Goal: Task Accomplishment & Management: Complete application form

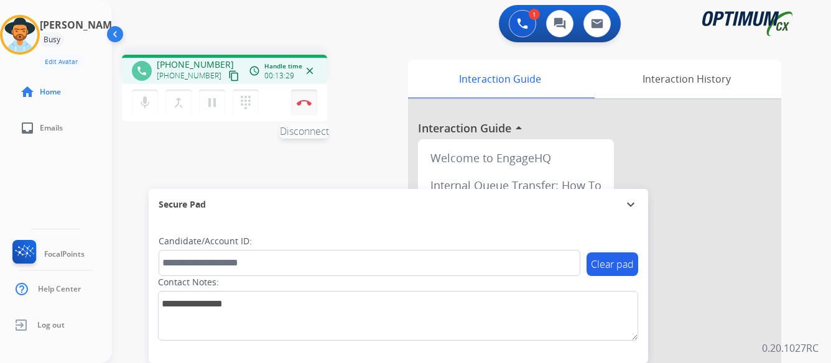
click at [300, 99] on img at bounding box center [304, 102] width 15 height 6
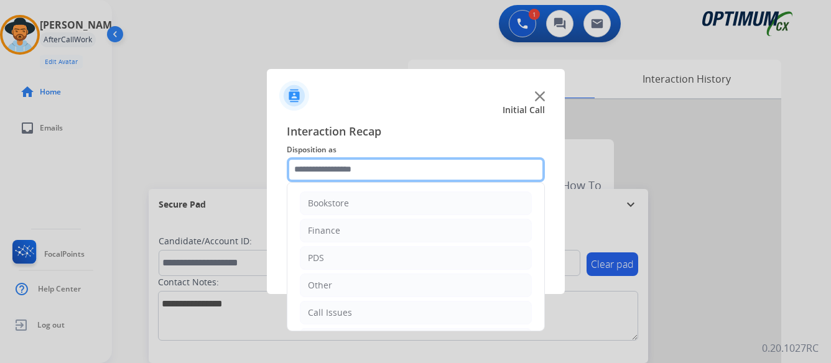
click at [395, 167] on input "text" at bounding box center [416, 169] width 258 height 25
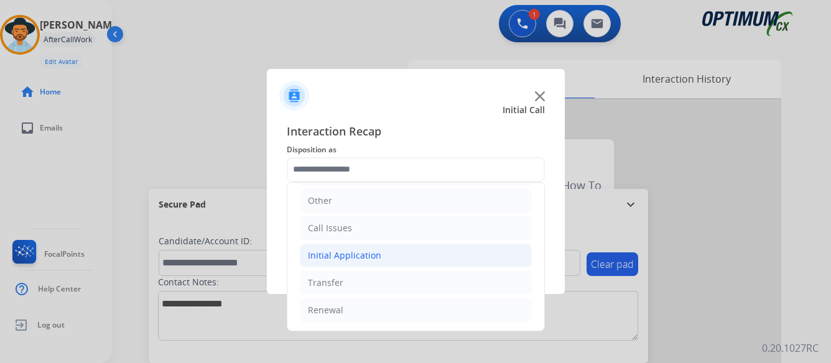
click at [361, 255] on div "Initial Application" at bounding box center [344, 255] width 73 height 12
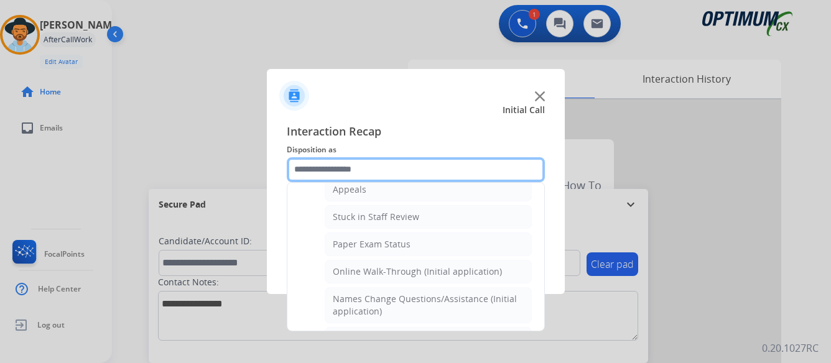
scroll to position [209, 0]
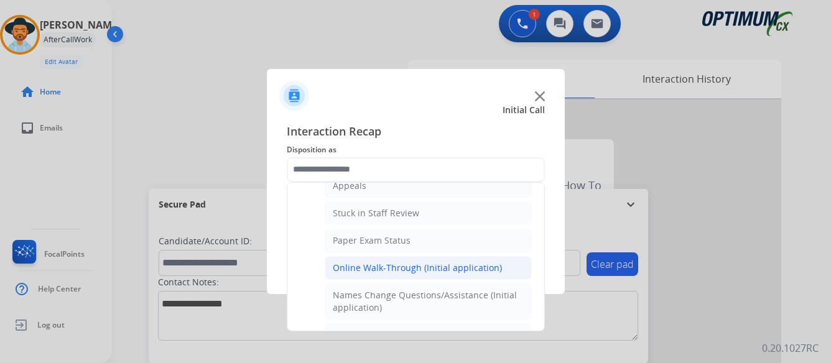
click at [364, 265] on div "Online Walk-Through (Initial application)" at bounding box center [417, 268] width 169 height 12
type input "**********"
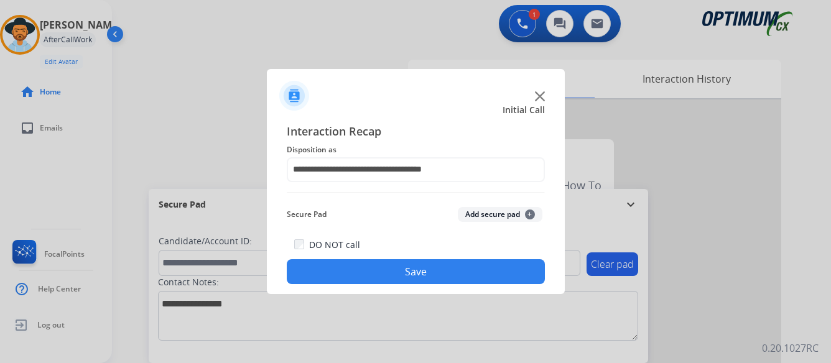
click at [425, 272] on button "Save" at bounding box center [416, 271] width 258 height 25
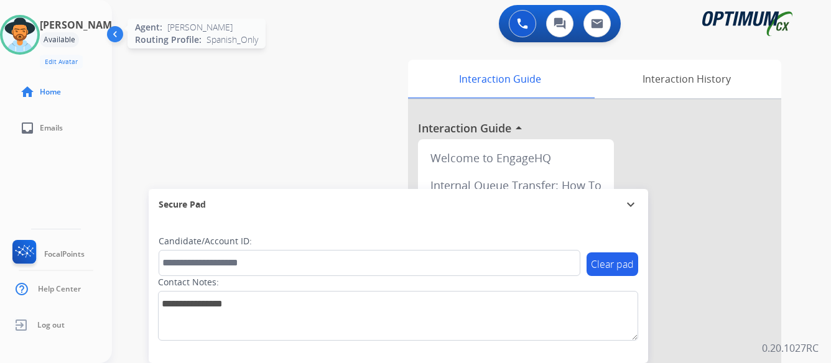
click at [37, 32] on img at bounding box center [19, 34] width 35 height 35
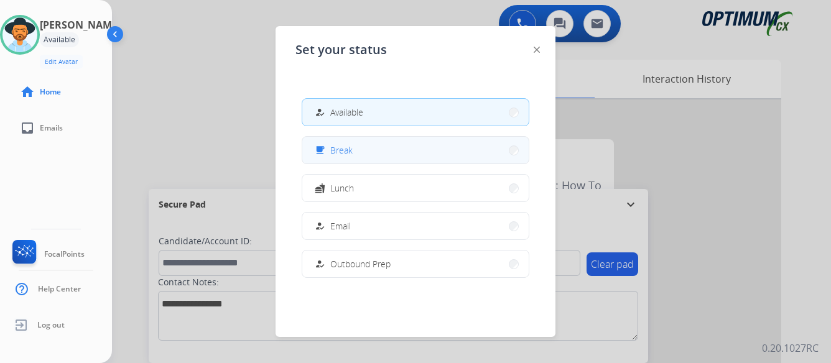
click at [406, 148] on button "free_breakfast Break" at bounding box center [415, 150] width 226 height 27
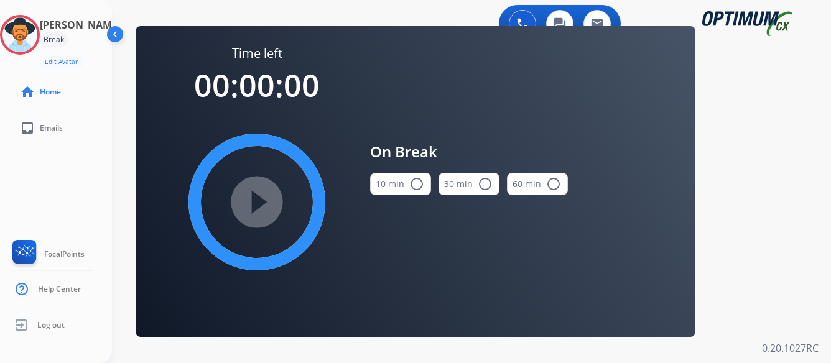
click at [415, 185] on mat-icon "radio_button_unchecked" at bounding box center [416, 184] width 15 height 15
click at [257, 203] on mat-icon "play_circle_filled" at bounding box center [256, 202] width 15 height 15
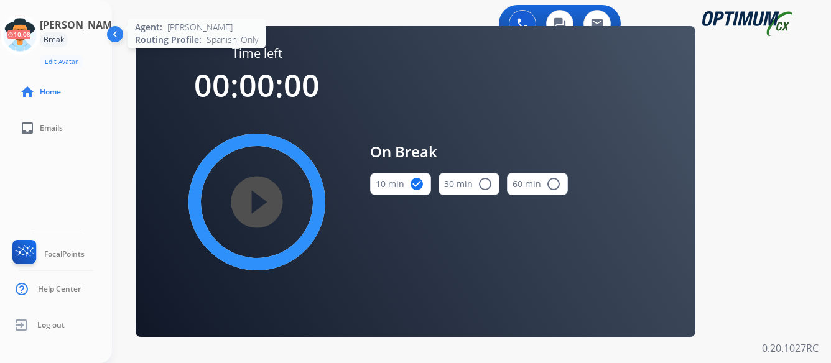
click at [27, 37] on icon at bounding box center [20, 35] width 40 height 40
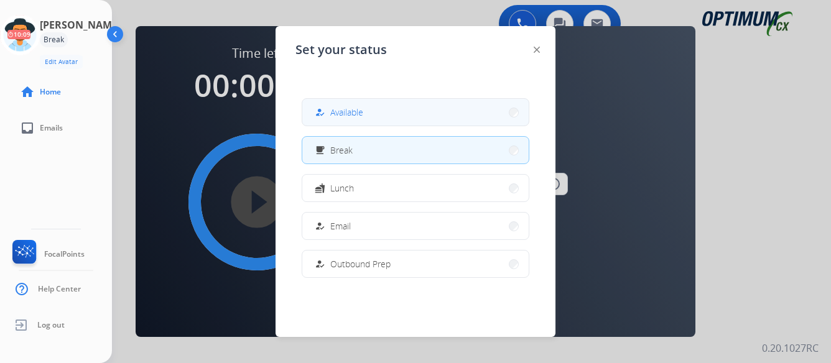
click at [459, 117] on button "how_to_reg Available" at bounding box center [415, 112] width 226 height 27
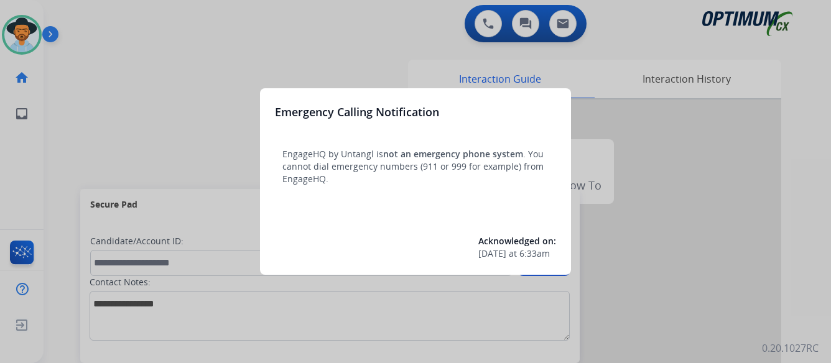
click at [184, 111] on div at bounding box center [415, 181] width 831 height 363
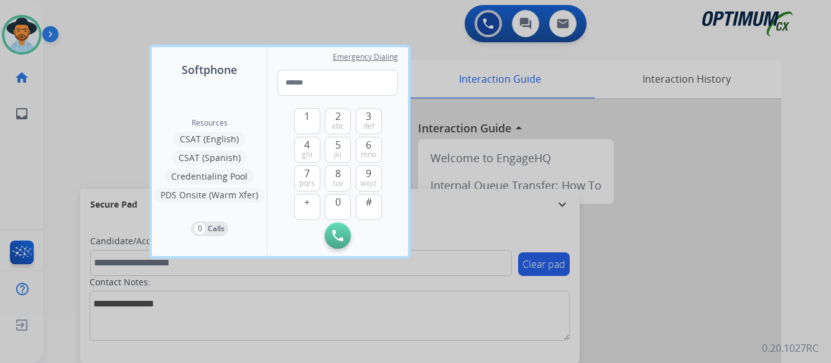
click at [108, 113] on div at bounding box center [415, 181] width 831 height 363
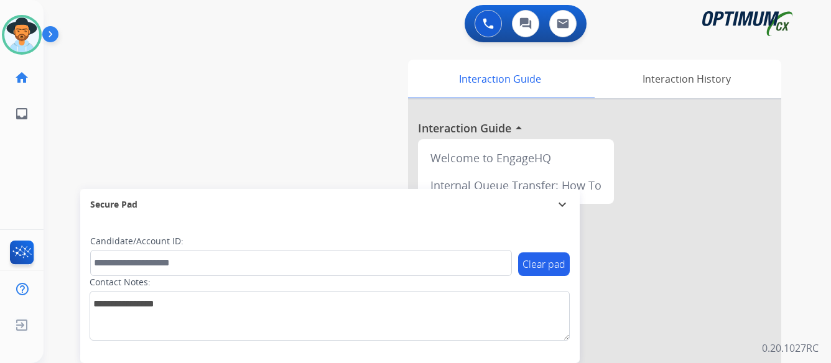
click at [53, 31] on img at bounding box center [52, 37] width 21 height 24
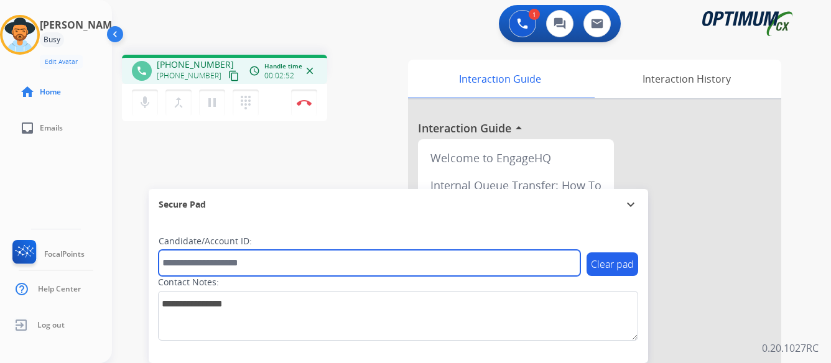
paste input "*******"
type input "*******"
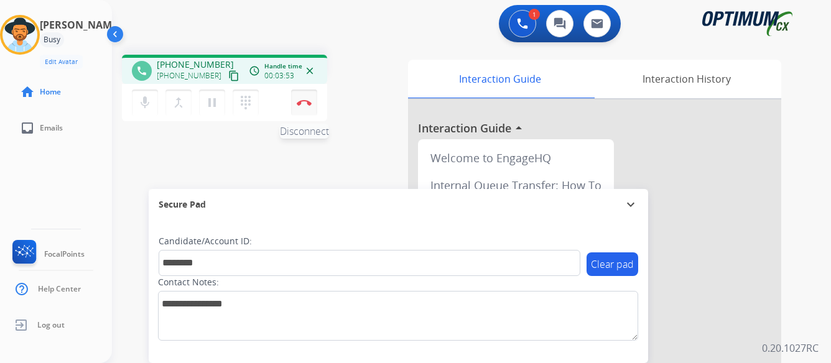
click at [307, 99] on img at bounding box center [304, 102] width 15 height 6
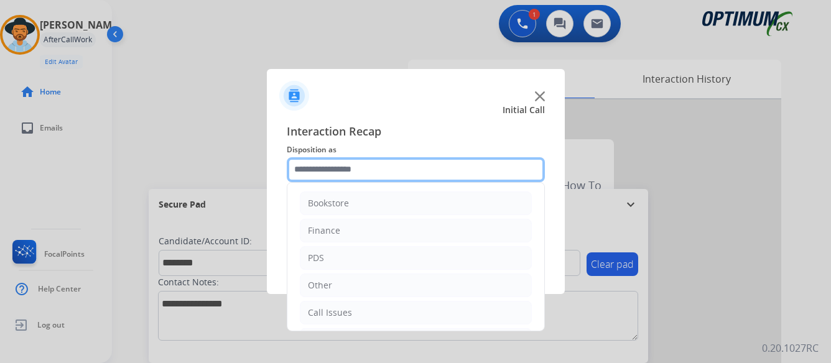
click at [392, 173] on input "text" at bounding box center [416, 169] width 258 height 25
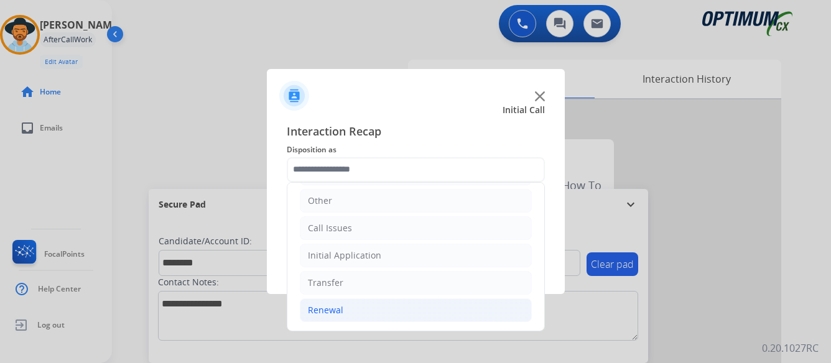
click at [322, 308] on div "Renewal" at bounding box center [325, 310] width 35 height 12
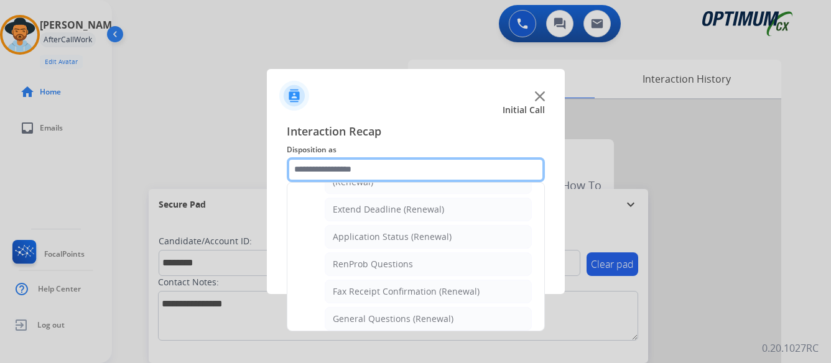
scroll to position [271, 0]
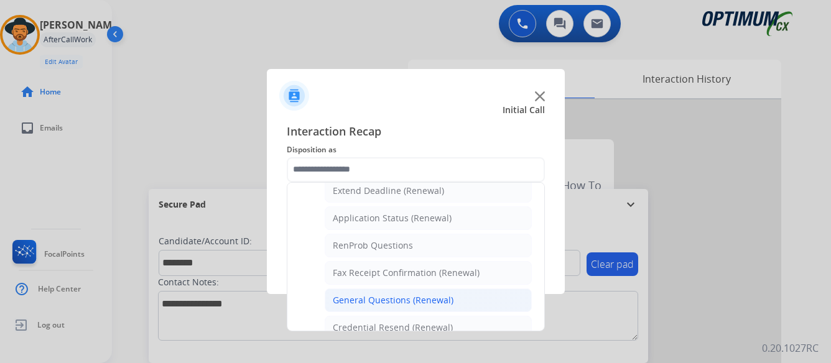
click at [385, 299] on div "General Questions (Renewal)" at bounding box center [393, 300] width 121 height 12
type input "**********"
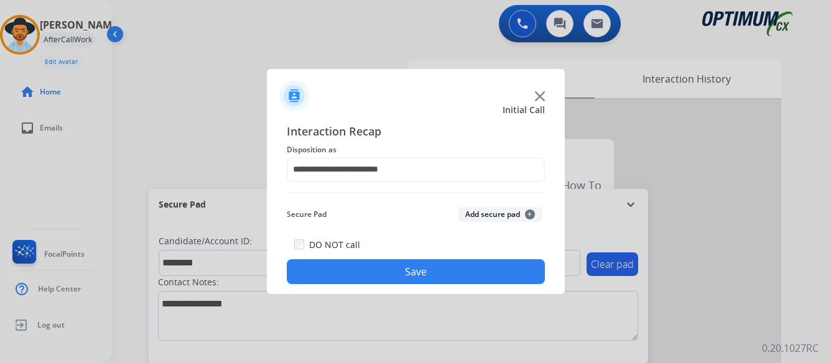
click at [423, 274] on button "Save" at bounding box center [416, 271] width 258 height 25
